Goal: Communication & Community: Answer question/provide support

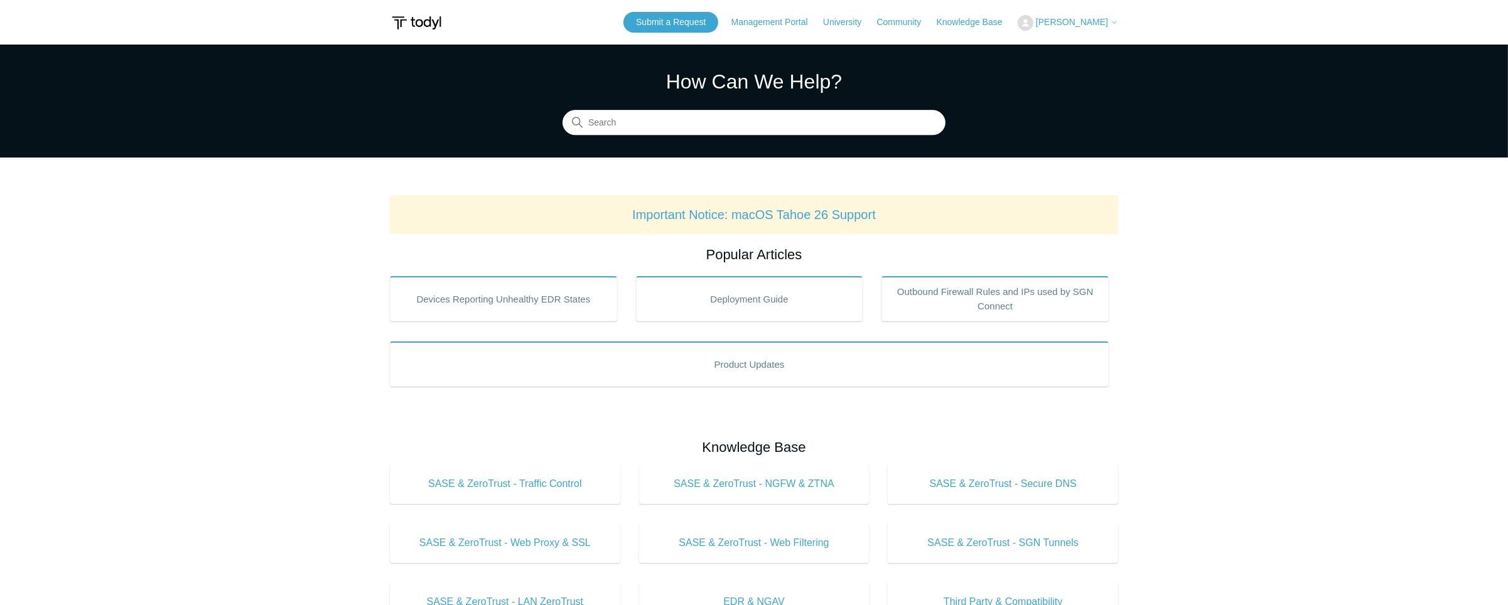
click at [1110, 18] on span "Sophie Chauvin" at bounding box center [1077, 22] width 82 height 10
click at [1112, 17] on span "[PERSON_NAME]" at bounding box center [1077, 22] width 82 height 10
click at [1091, 52] on link "My Support Requests" at bounding box center [1079, 49] width 122 height 22
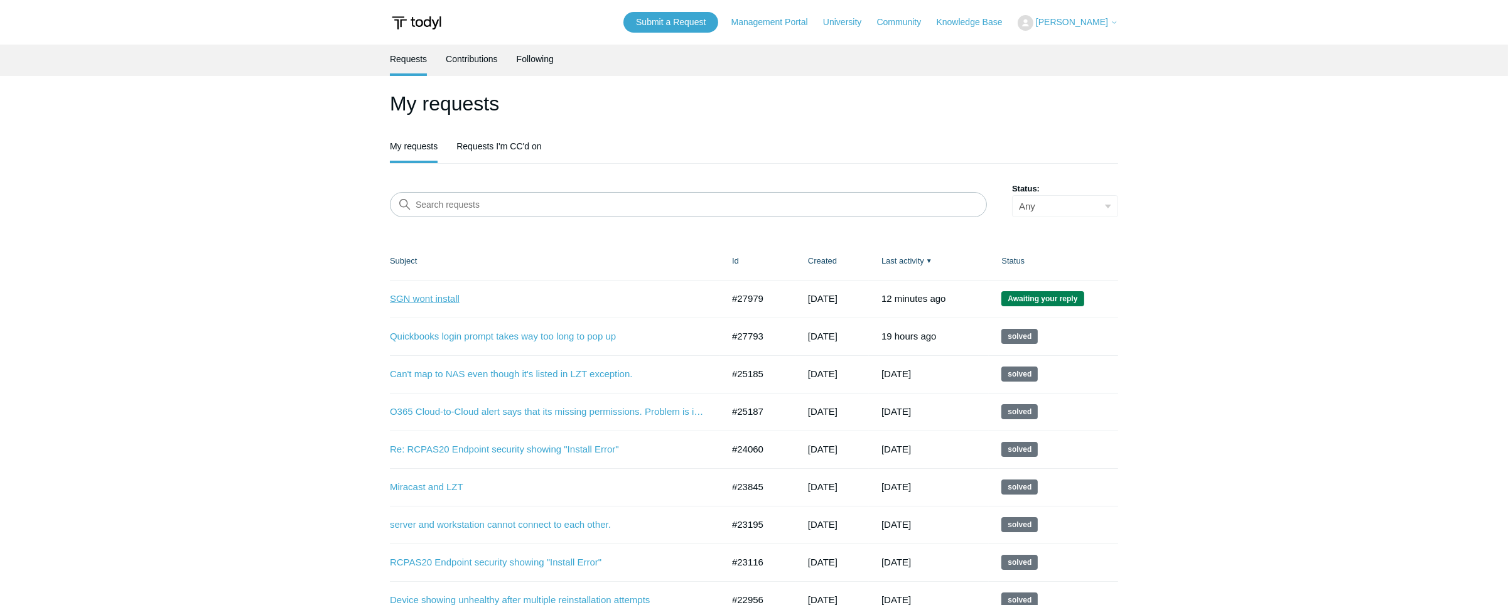
click at [429, 296] on link "SGN wont install" at bounding box center [547, 299] width 314 height 14
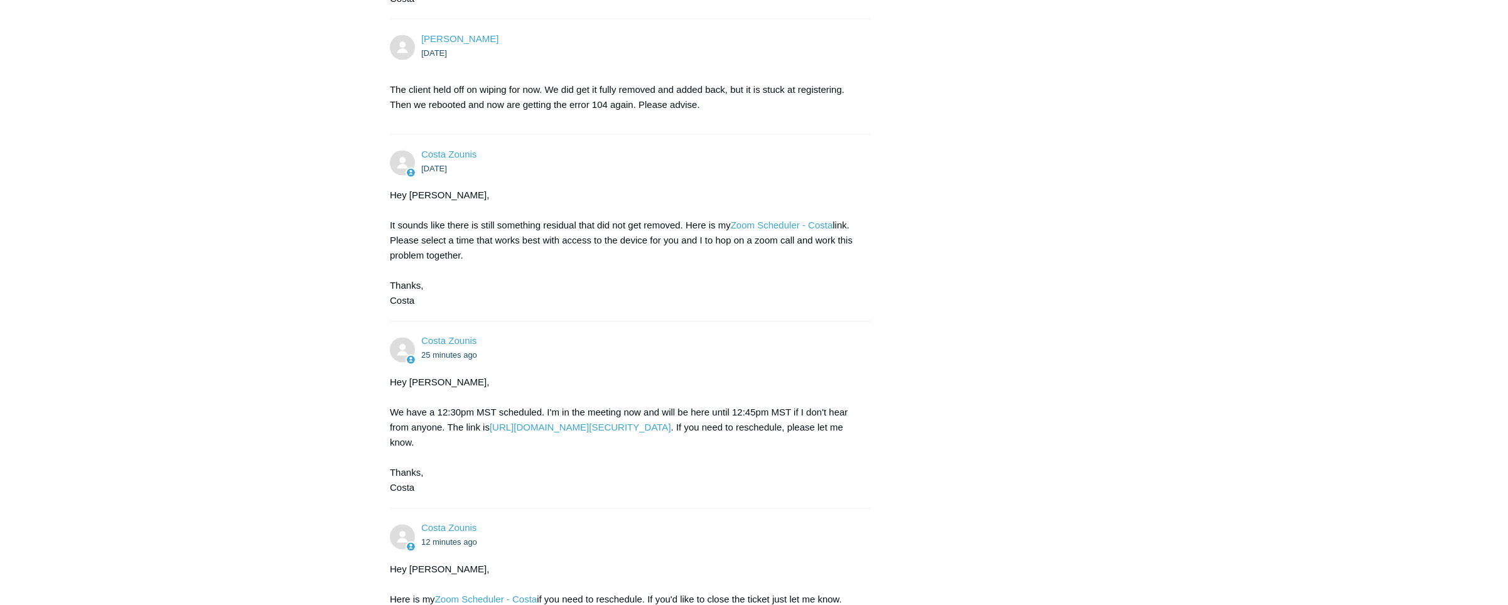
scroll to position [4394, 0]
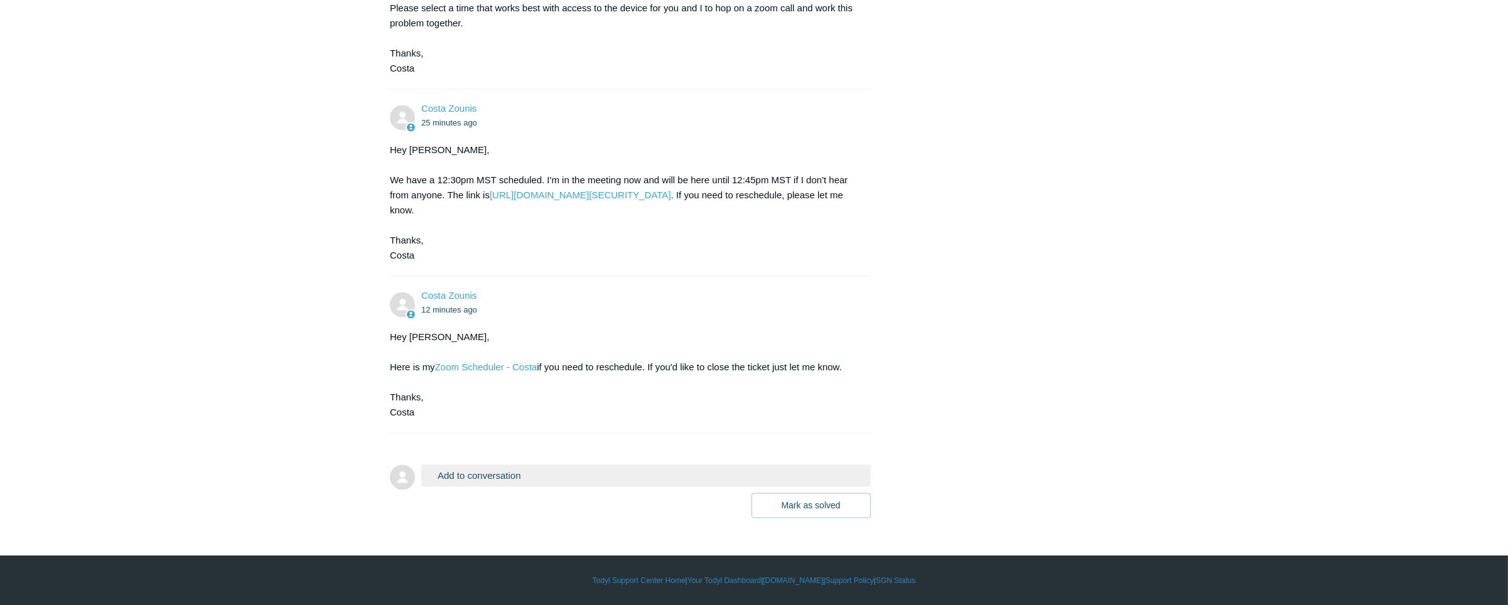
click at [584, 483] on button "Add to conversation" at bounding box center [645, 475] width 449 height 22
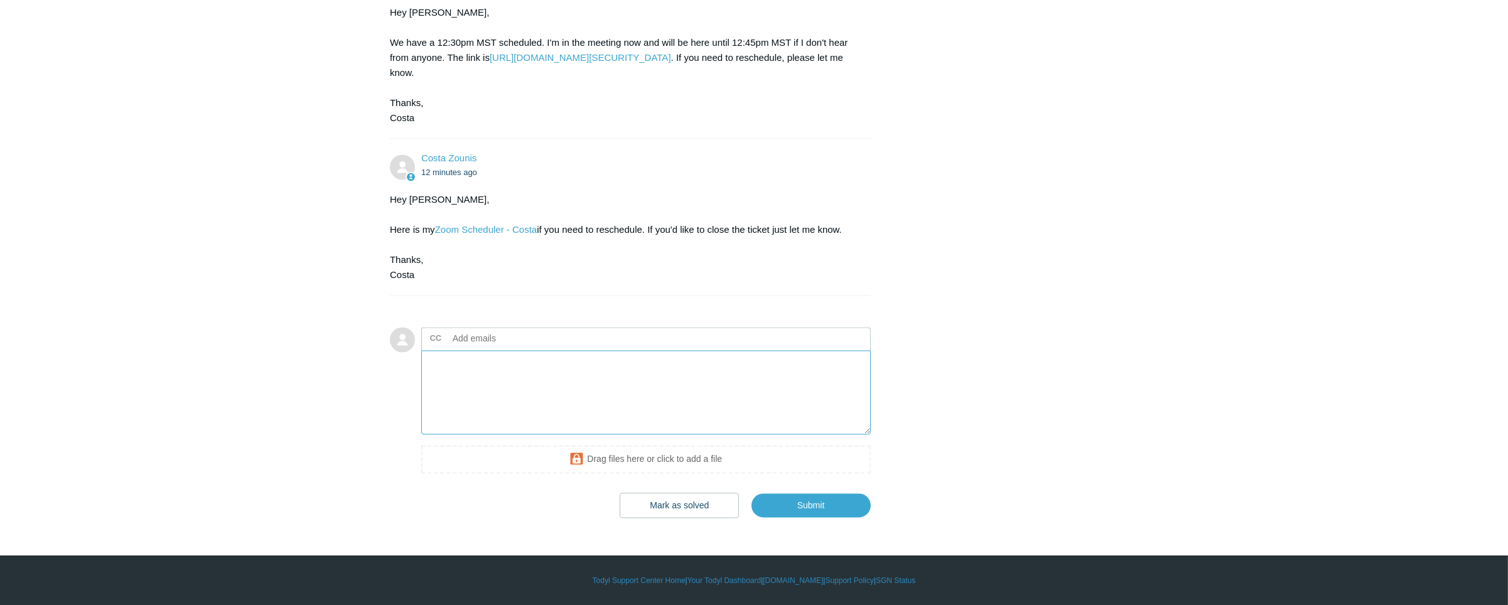
drag, startPoint x: 608, startPoint y: 506, endPoint x: 646, endPoint y: 489, distance: 41.9
click at [608, 435] on textarea "Add your reply" at bounding box center [645, 392] width 449 height 85
type textarea "Im sorry I am here!"
click at [824, 505] on input "Submit" at bounding box center [810, 505] width 119 height 25
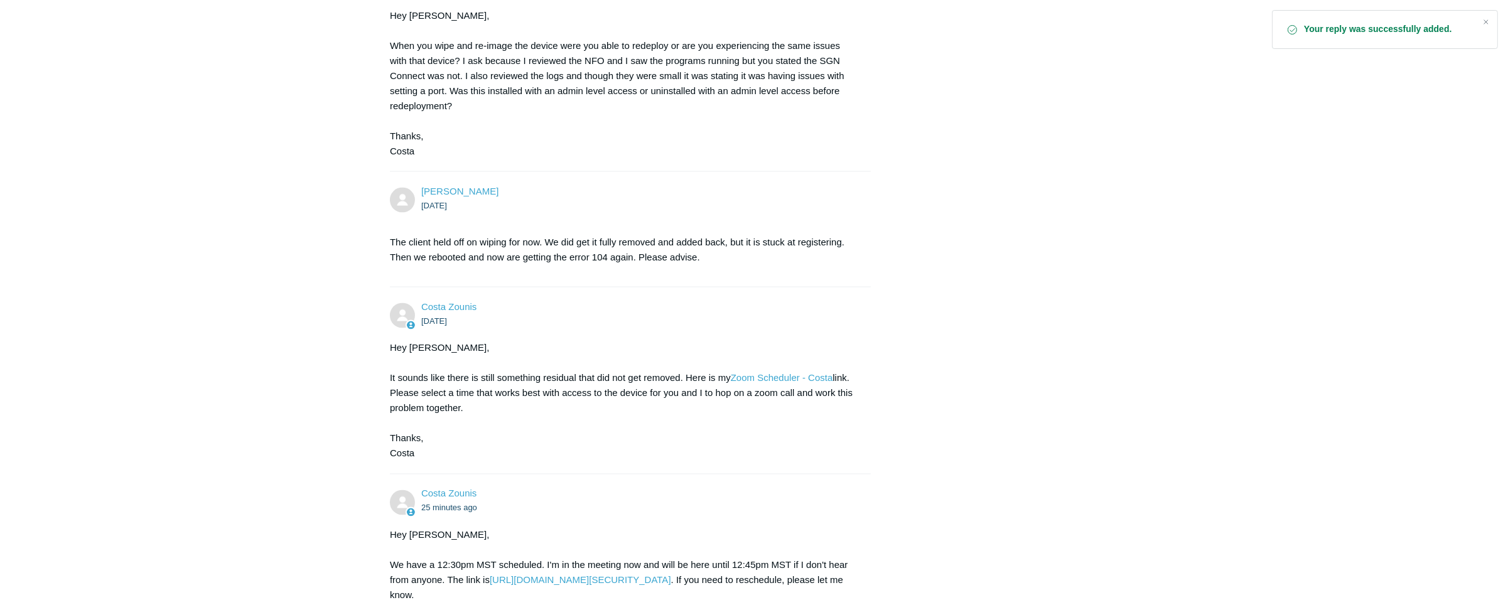
scroll to position [4495, 0]
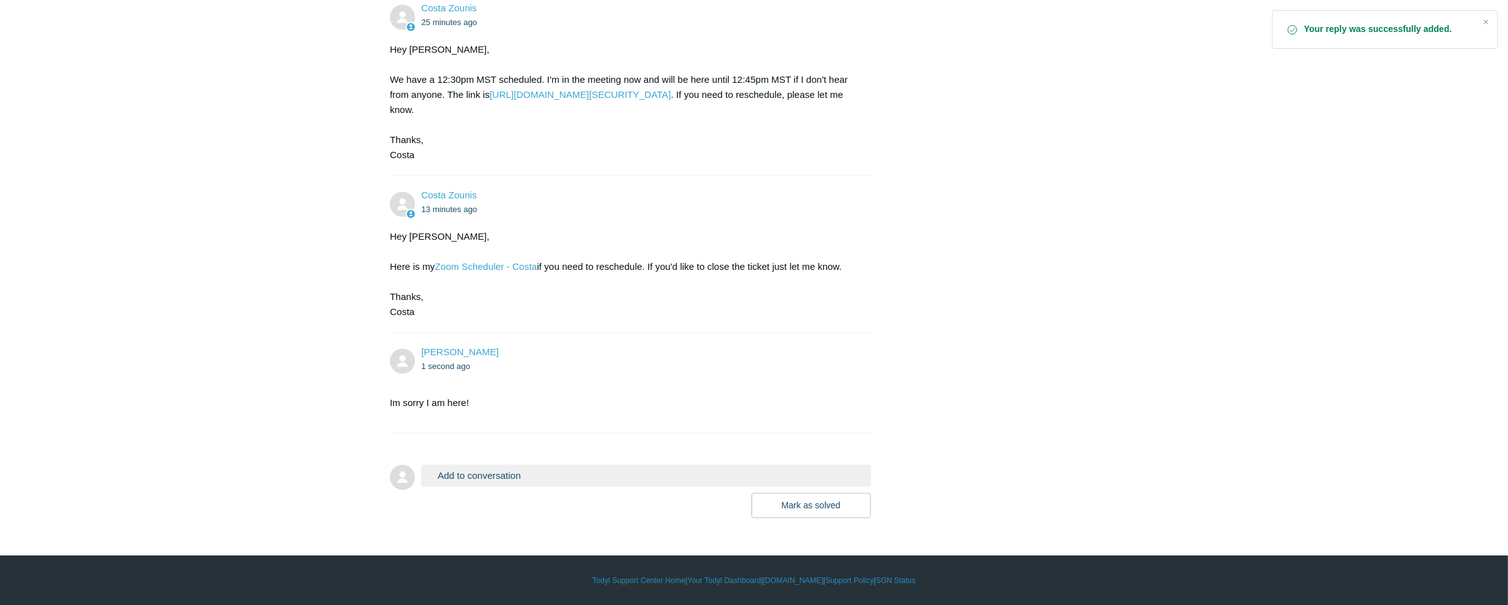
click at [572, 474] on button "Add to conversation" at bounding box center [645, 475] width 449 height 22
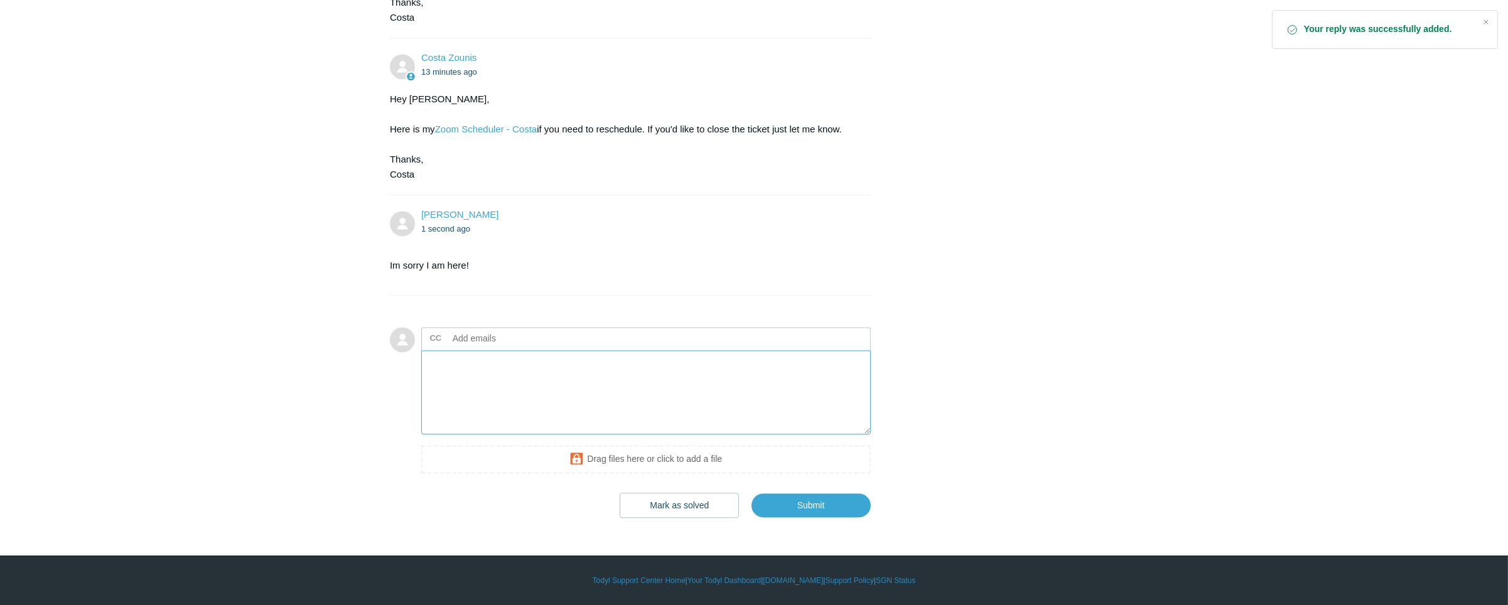
click at [662, 435] on textarea "Add your reply" at bounding box center [645, 392] width 449 height 85
click at [512, 402] on textarea "Waiting for the meeting!" at bounding box center [645, 392] width 449 height 85
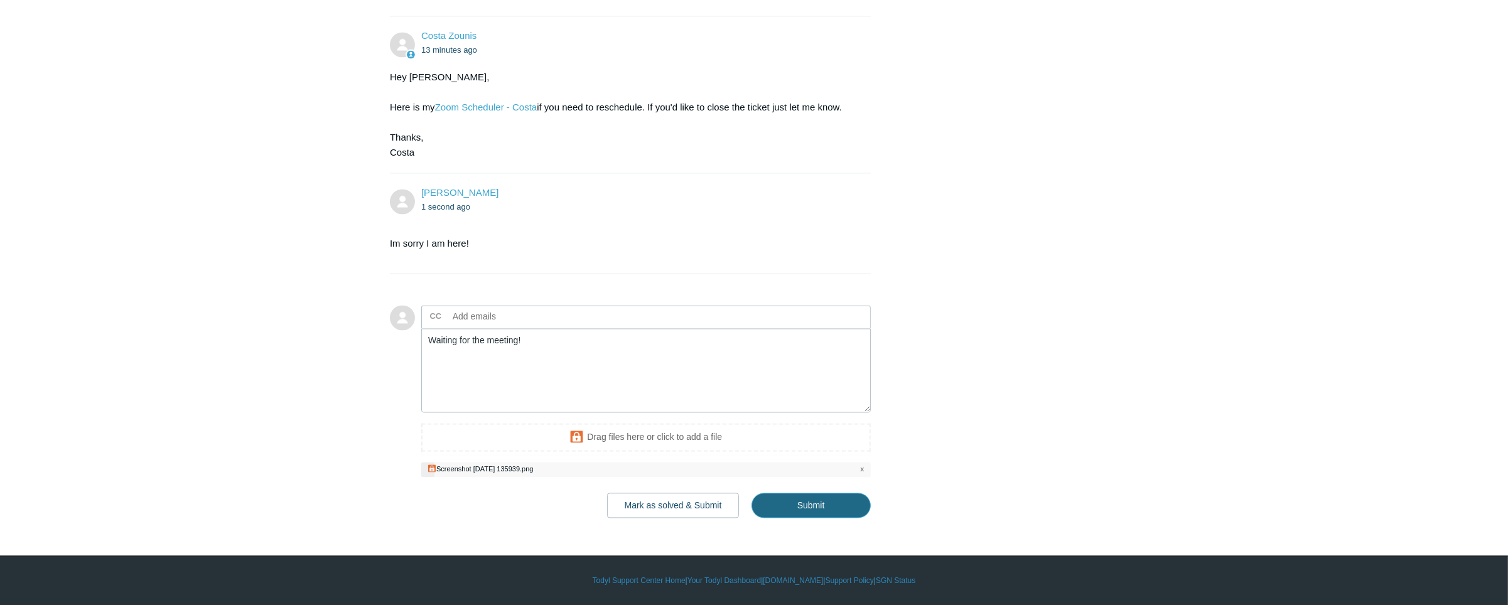
click at [809, 517] on input "Submit" at bounding box center [810, 505] width 119 height 25
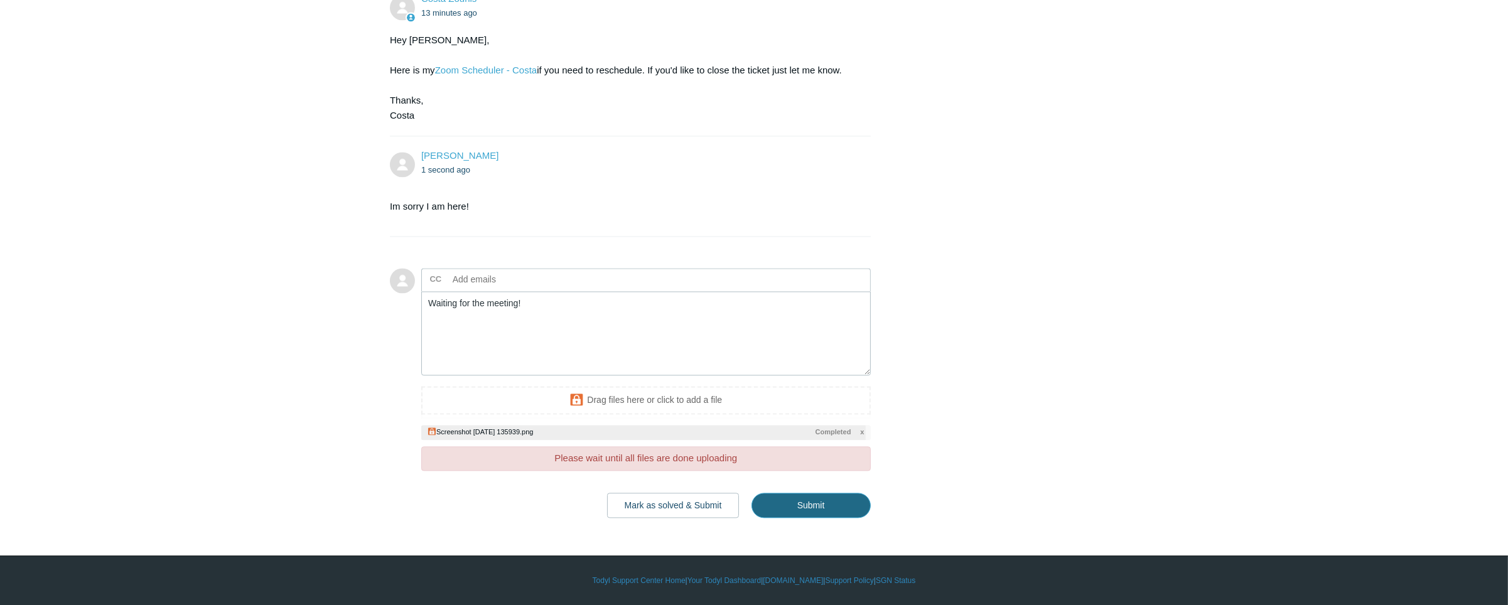
click at [828, 518] on input "Submit" at bounding box center [810, 505] width 119 height 25
type textarea "Waiting for the meeting! This ticket includes a secure attachment. Use this lin…"
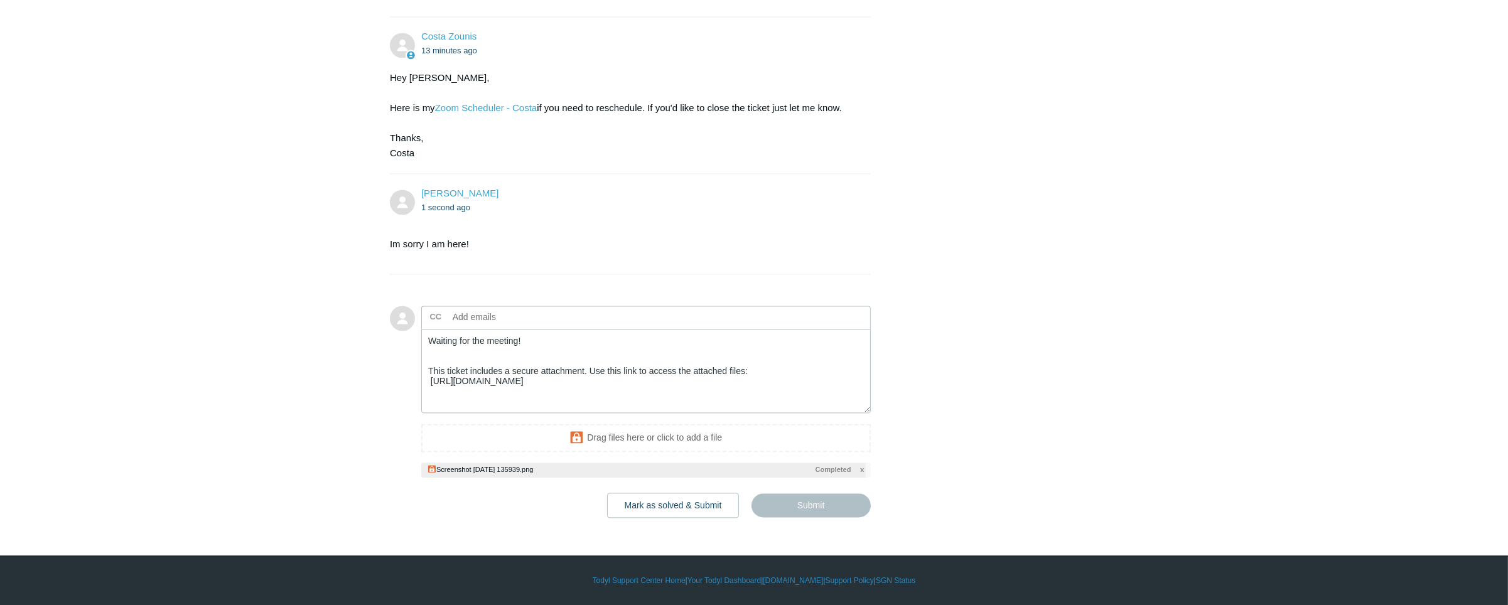
scroll to position [4654, 0]
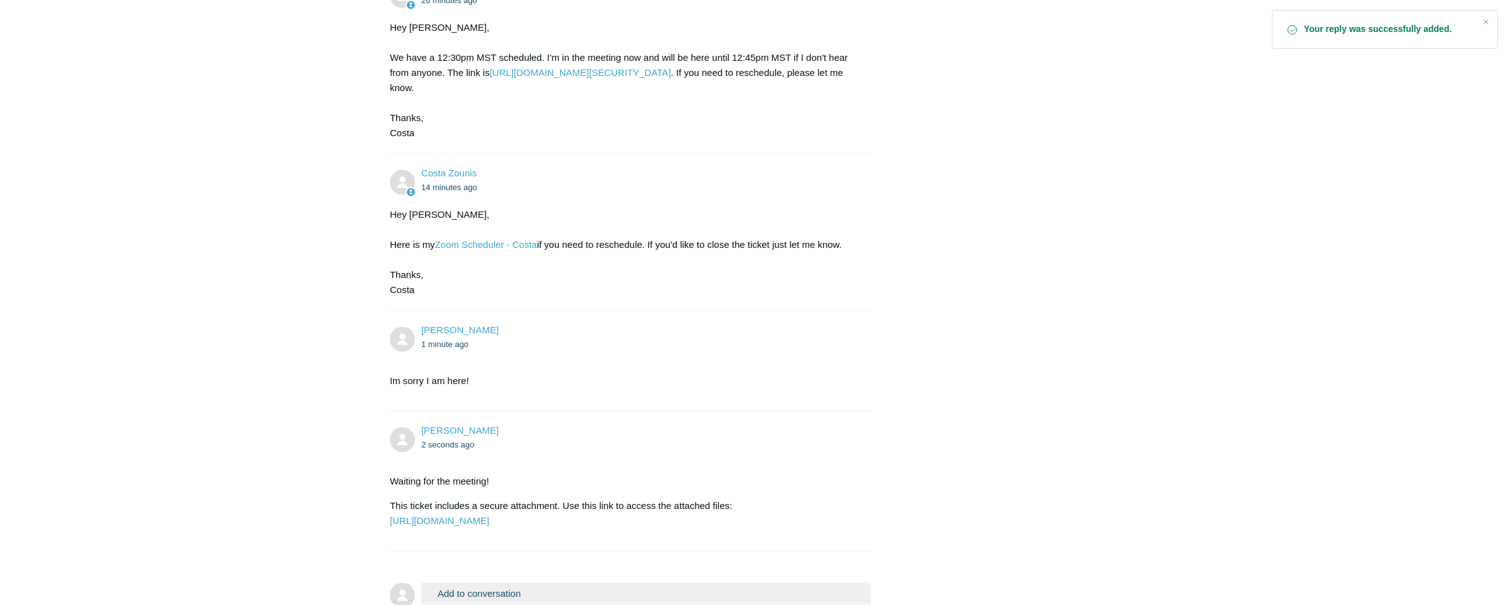
scroll to position [4665, 0]
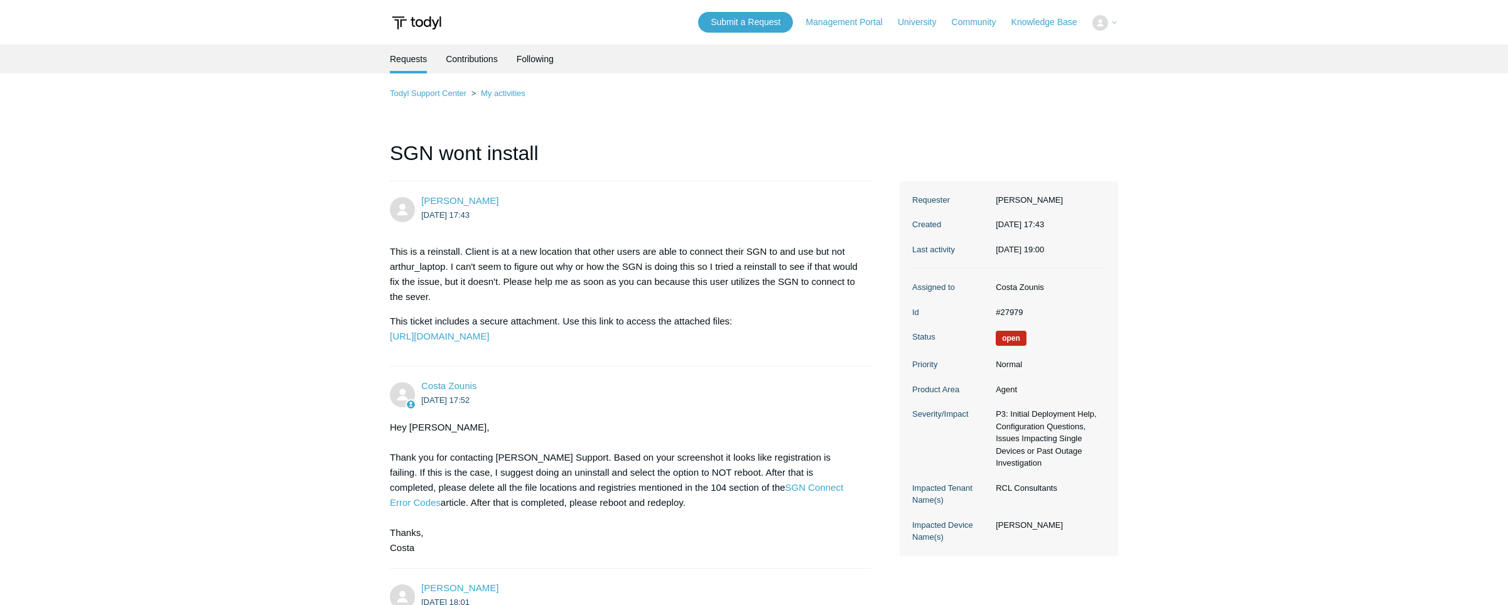
scroll to position [4665, 0]
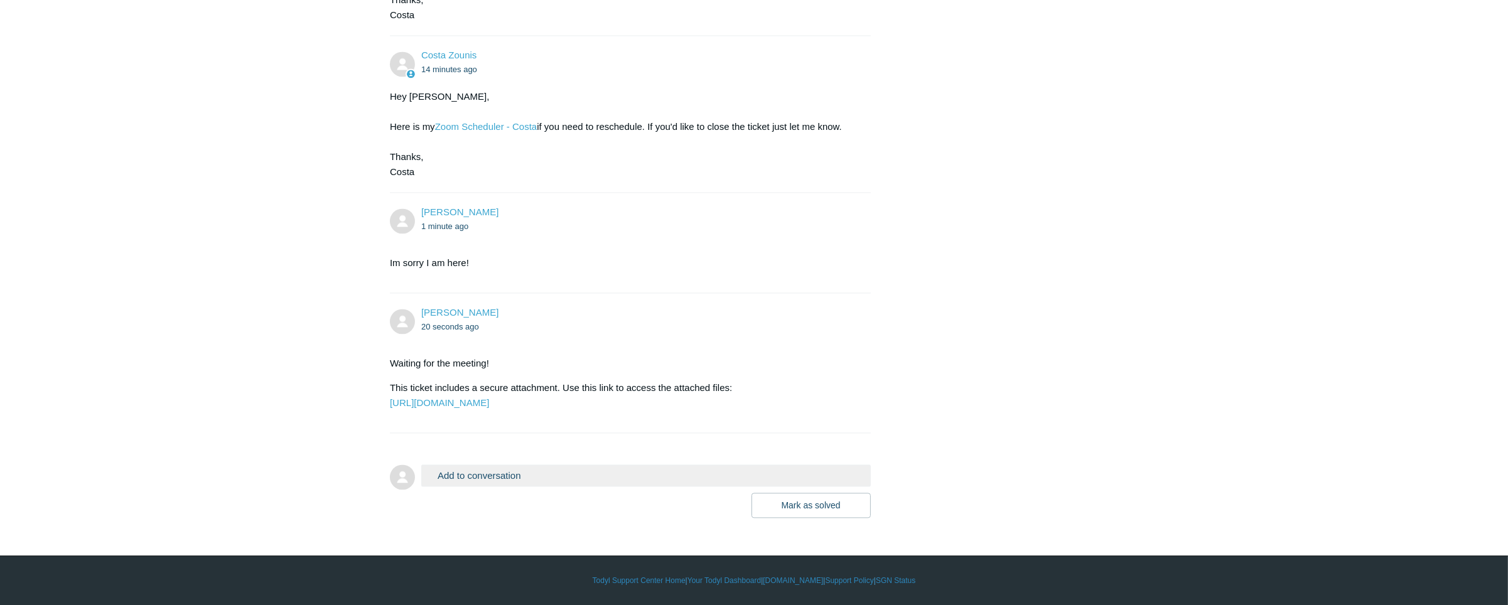
scroll to position [4665, 0]
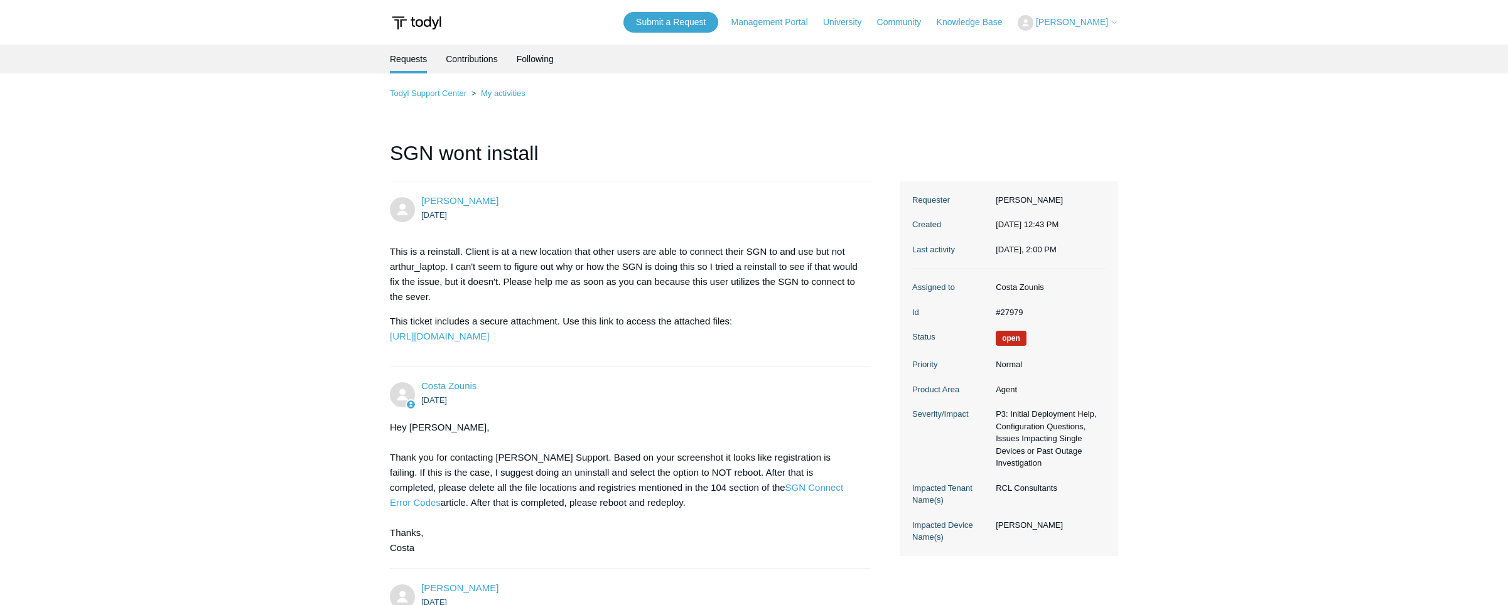
scroll to position [4665, 0]
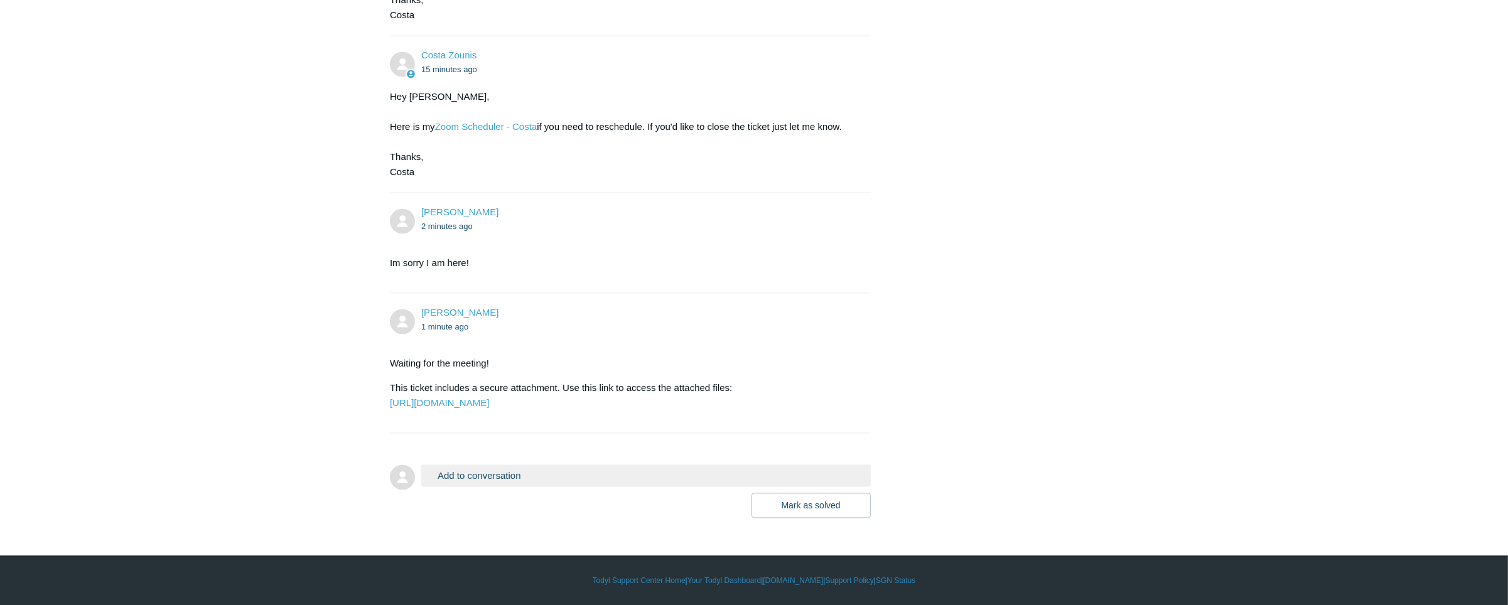
click at [727, 473] on button "Add to conversation" at bounding box center [645, 475] width 449 height 22
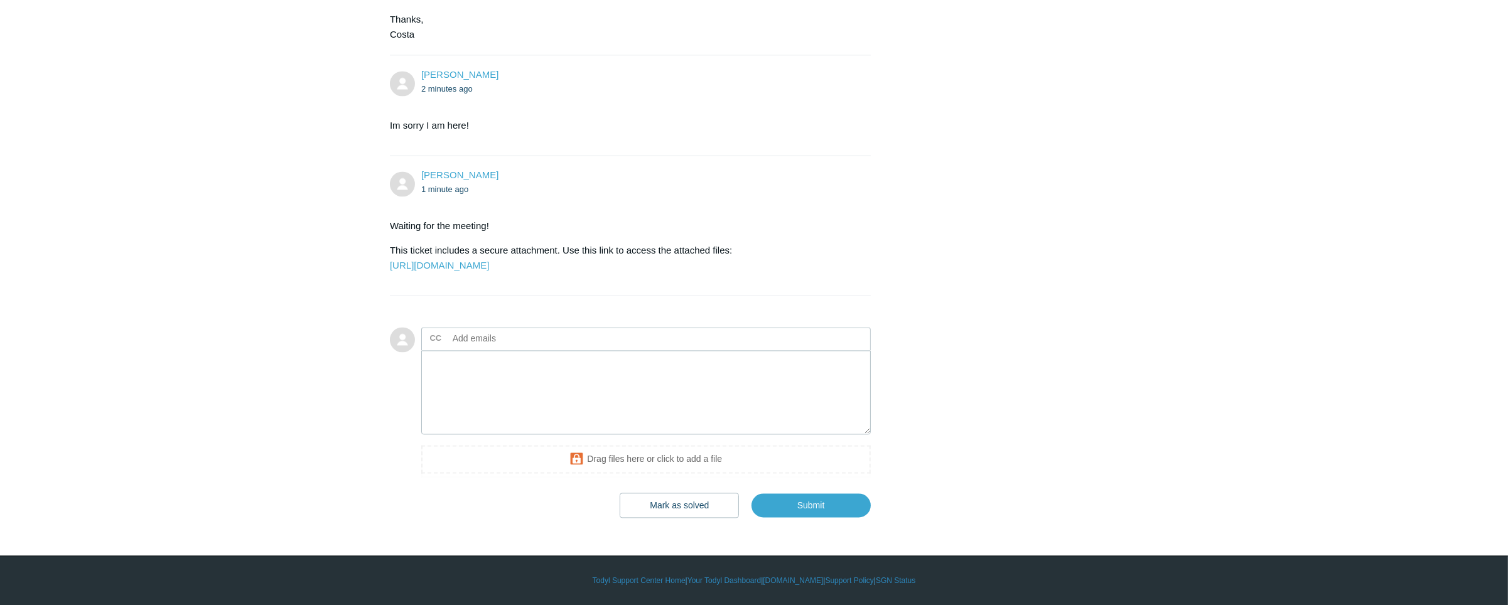
click at [741, 271] on li "Sophie Chauvin 1 minute ago Waiting for the meeting! This ticket includes a sec…" at bounding box center [630, 226] width 481 height 140
click at [599, 435] on textarea "Add your reply" at bounding box center [645, 392] width 449 height 85
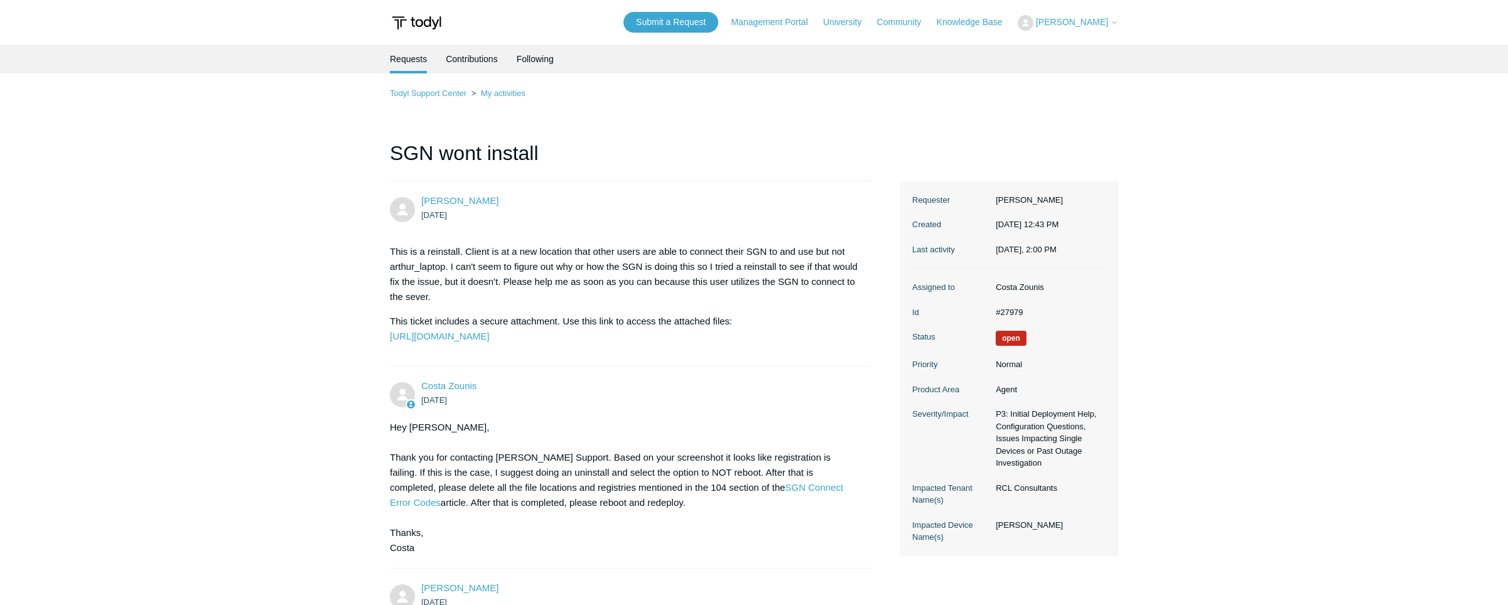
scroll to position [4665, 0]
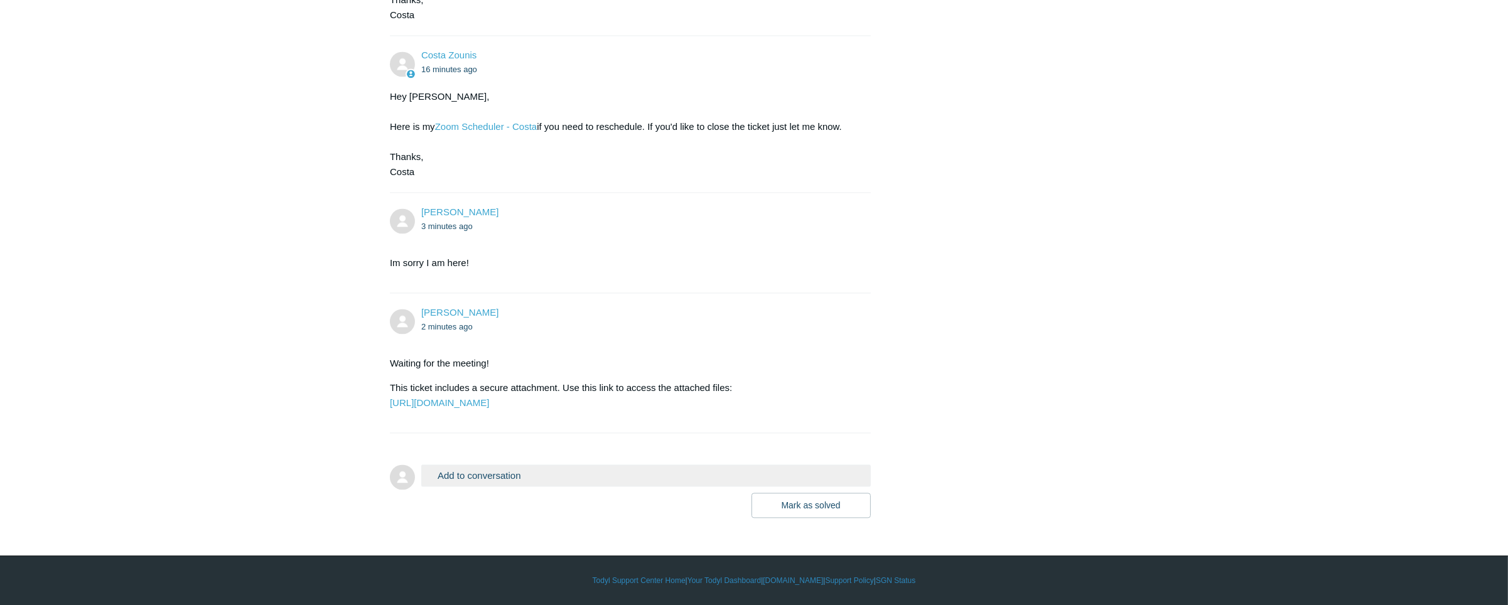
scroll to position [4665, 0]
click at [490, 121] on link "Zoom Scheduler - Costa" at bounding box center [486, 126] width 102 height 11
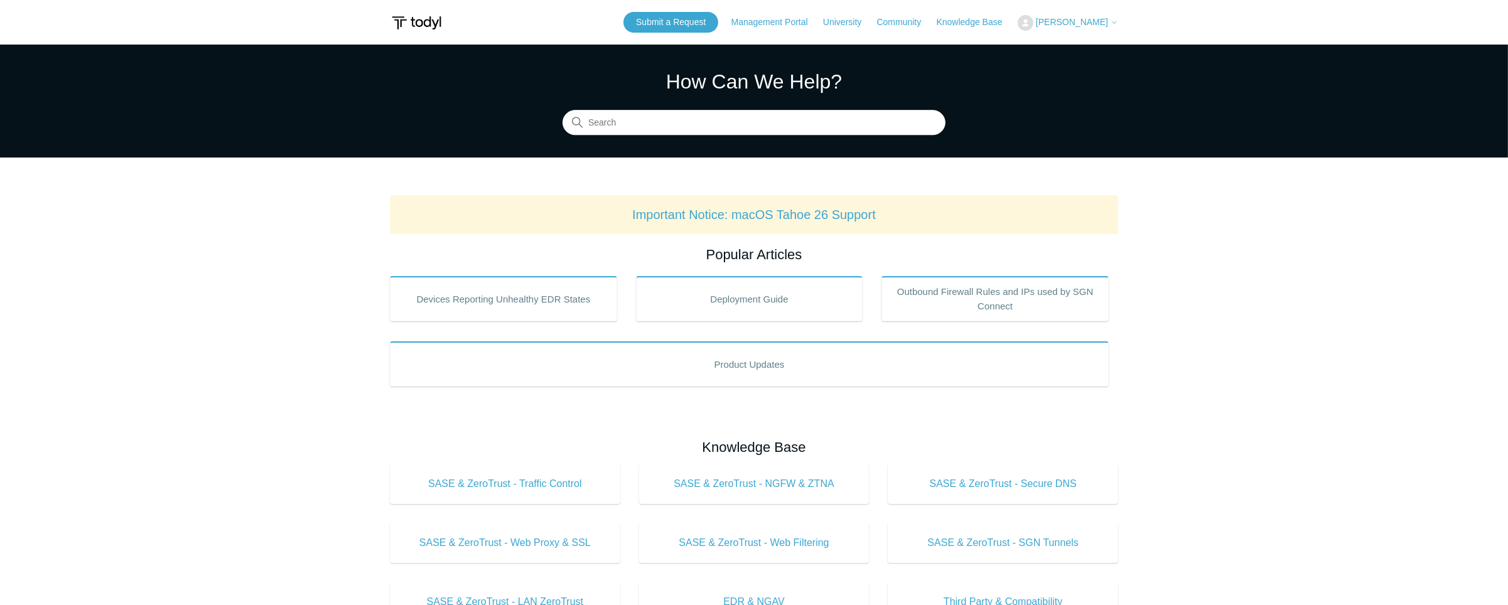
click at [1100, 15] on button "[PERSON_NAME]" at bounding box center [1067, 23] width 100 height 16
click at [1090, 46] on link "My Support Requests" at bounding box center [1079, 49] width 122 height 22
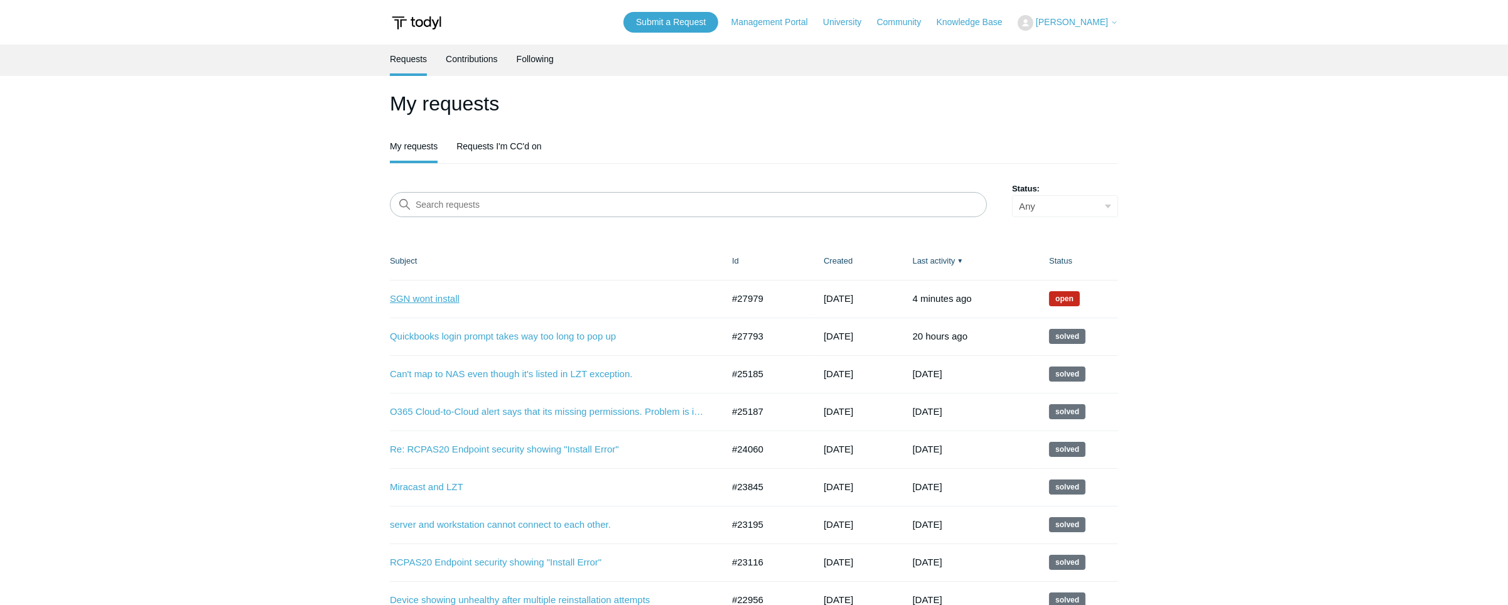
click at [431, 292] on link "SGN wont install" at bounding box center [547, 299] width 314 height 14
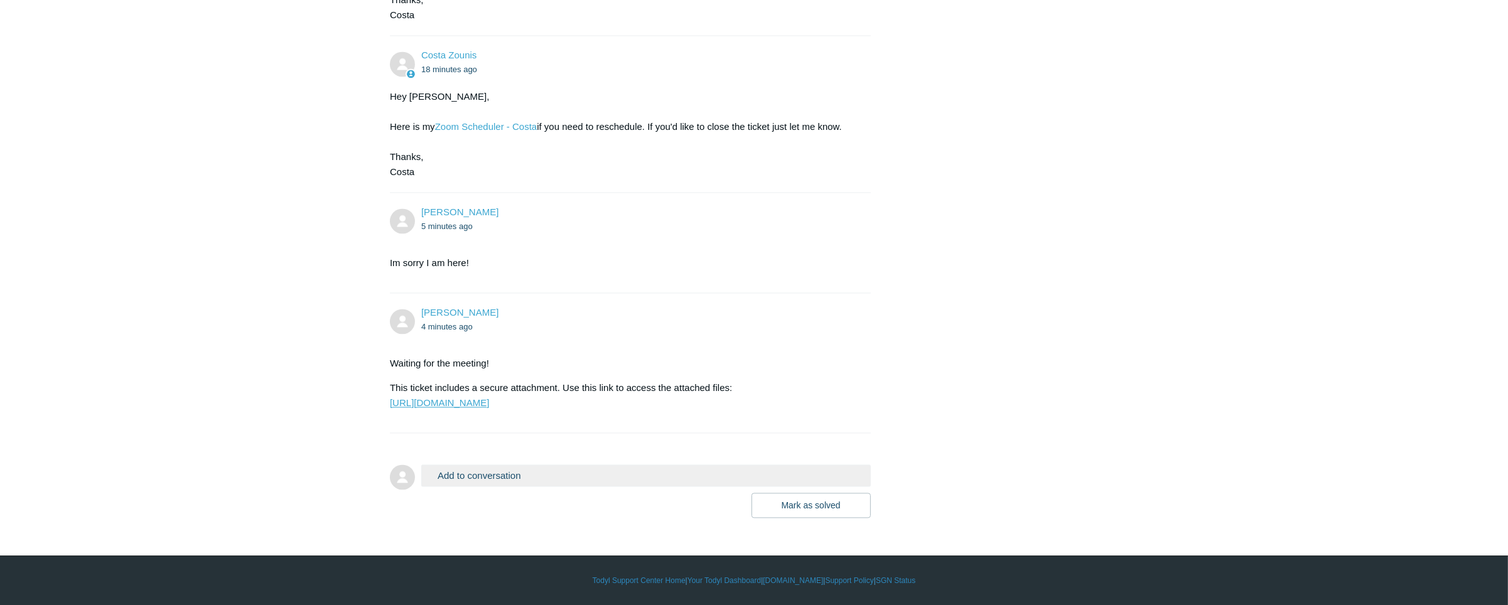
scroll to position [4665, 0]
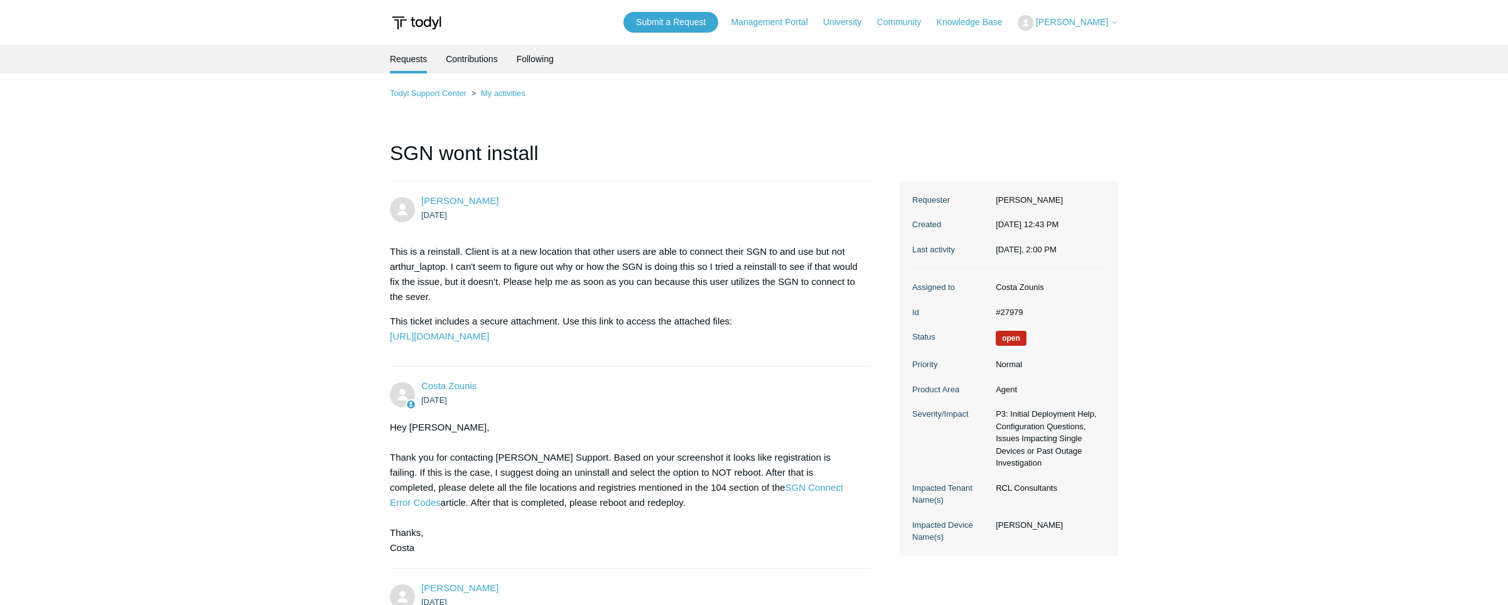
scroll to position [4665, 0]
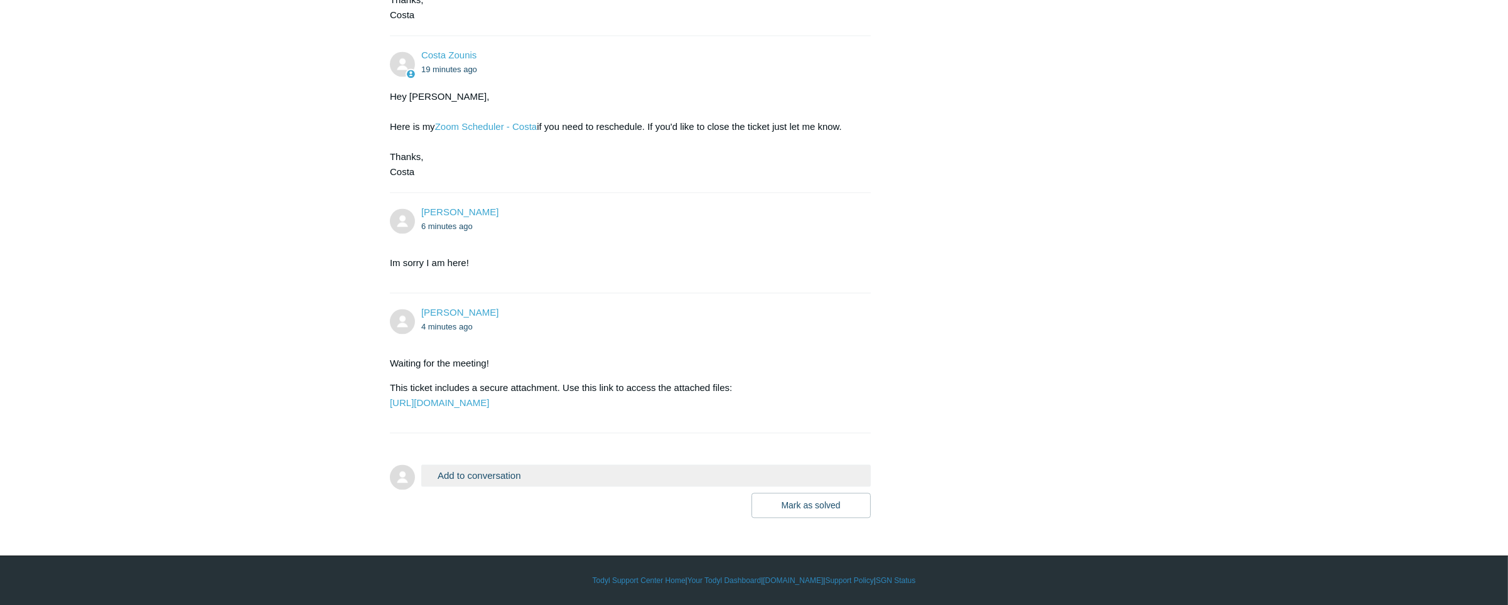
click at [599, 474] on button "Add to conversation" at bounding box center [645, 475] width 449 height 22
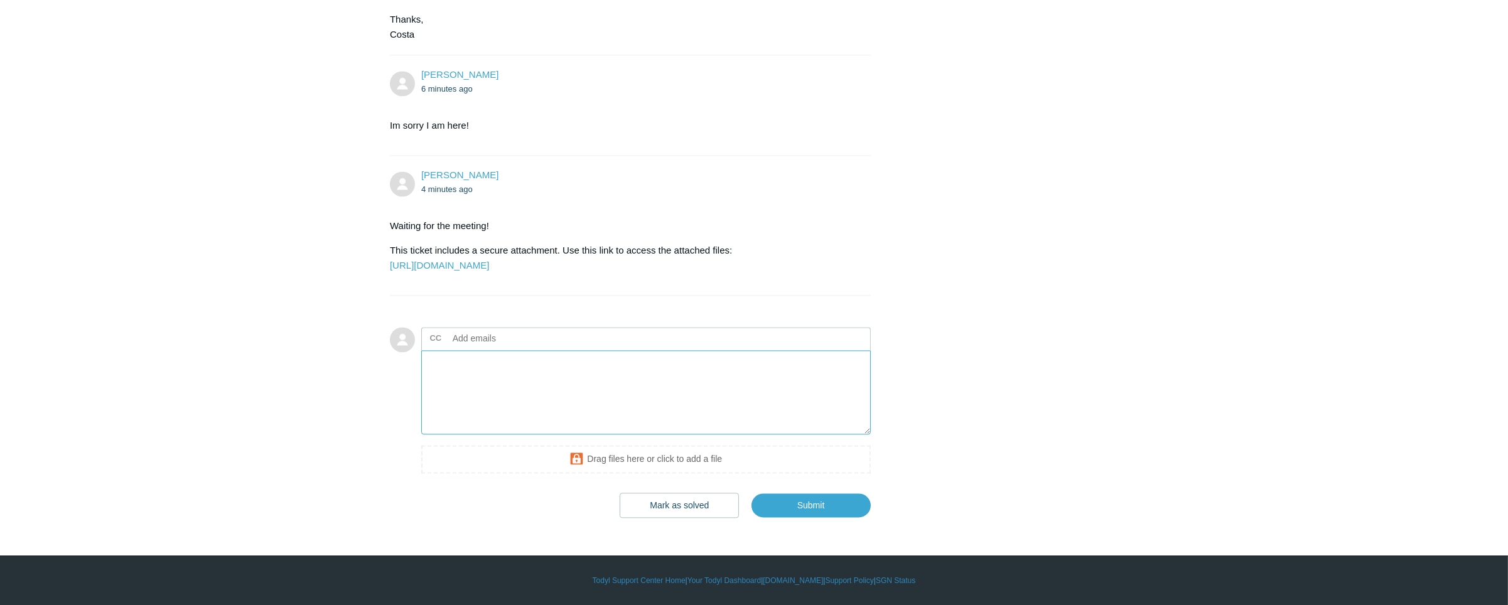
scroll to position [4801, 0]
click at [563, 390] on textarea "Add your reply" at bounding box center [645, 392] width 449 height 85
click at [638, 377] on textarea "Add your reply" at bounding box center [645, 392] width 449 height 85
click at [501, 377] on textarea "Add your reply" at bounding box center [645, 392] width 449 height 85
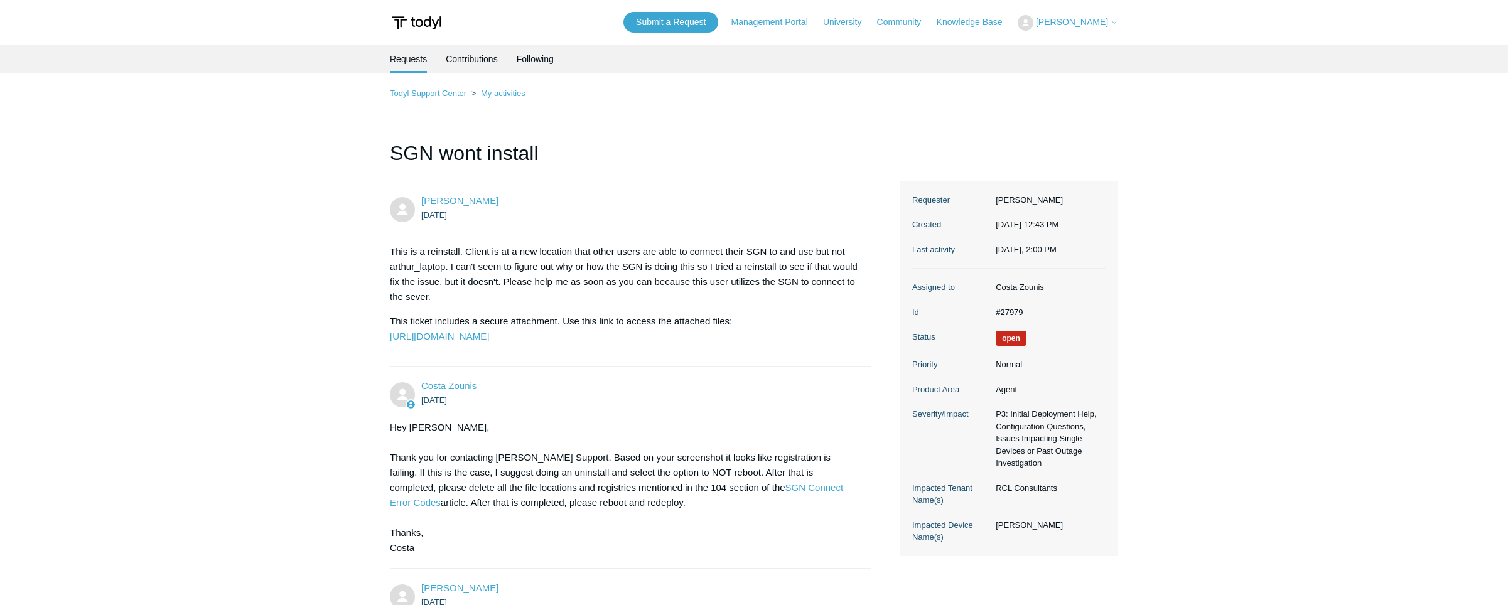
scroll to position [4801, 0]
